Goal: Understand process/instructions: Learn about a topic

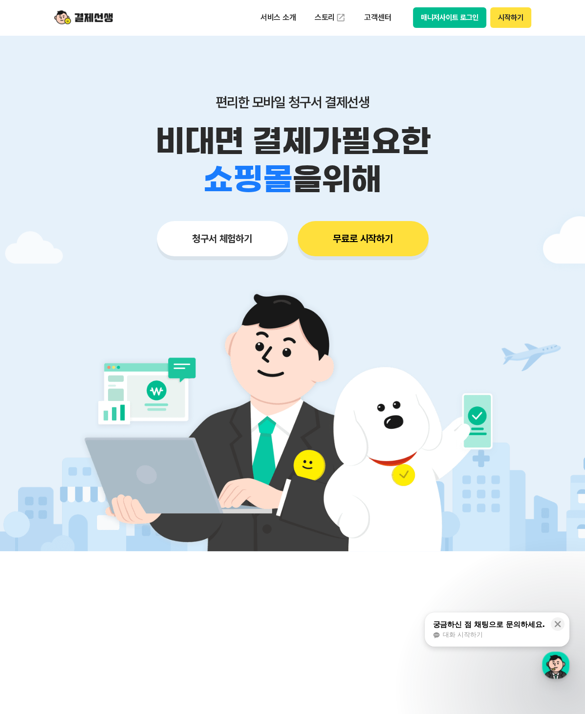
click at [204, 238] on button "청구서 체험하기" at bounding box center [222, 238] width 131 height 35
